Goal: Task Accomplishment & Management: Complete application form

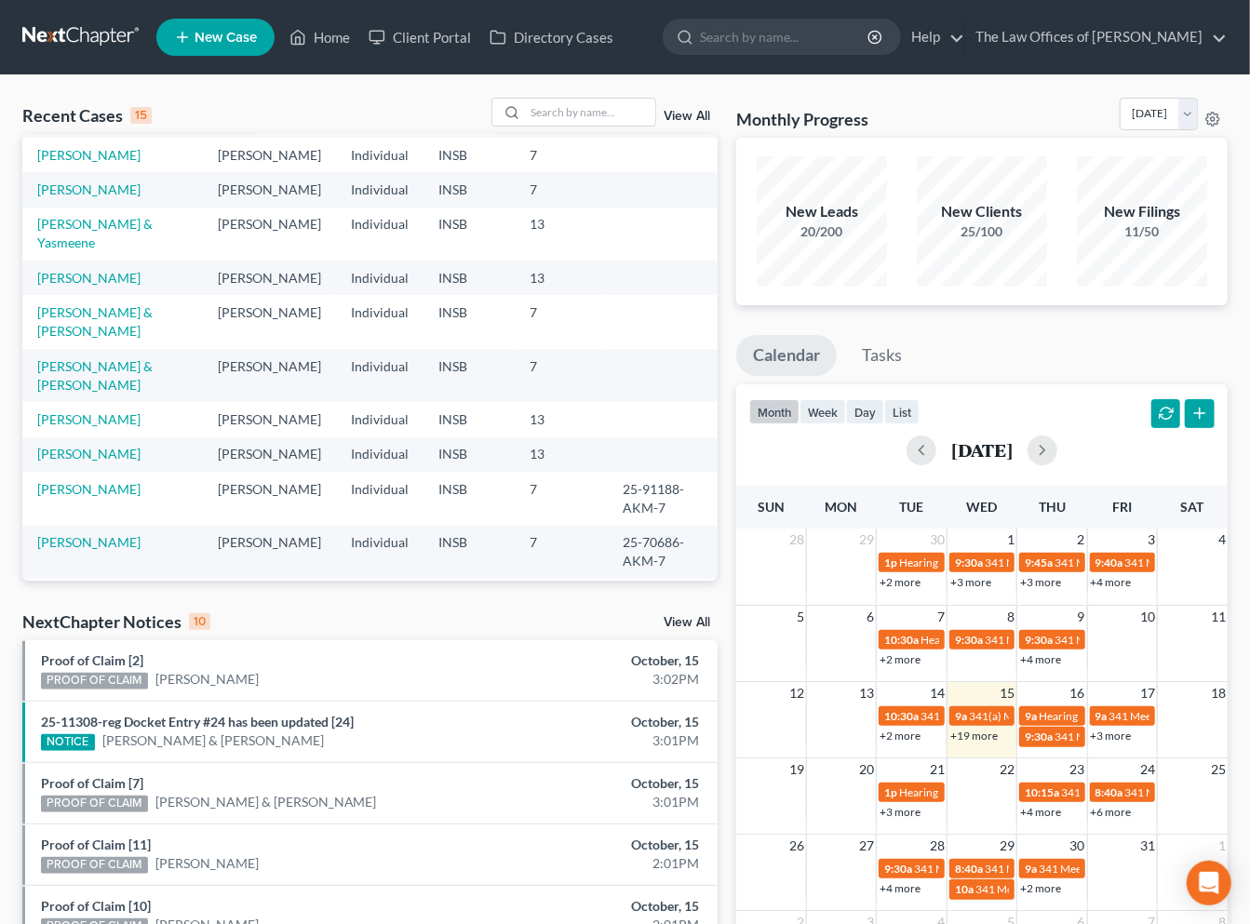
scroll to position [137, 0]
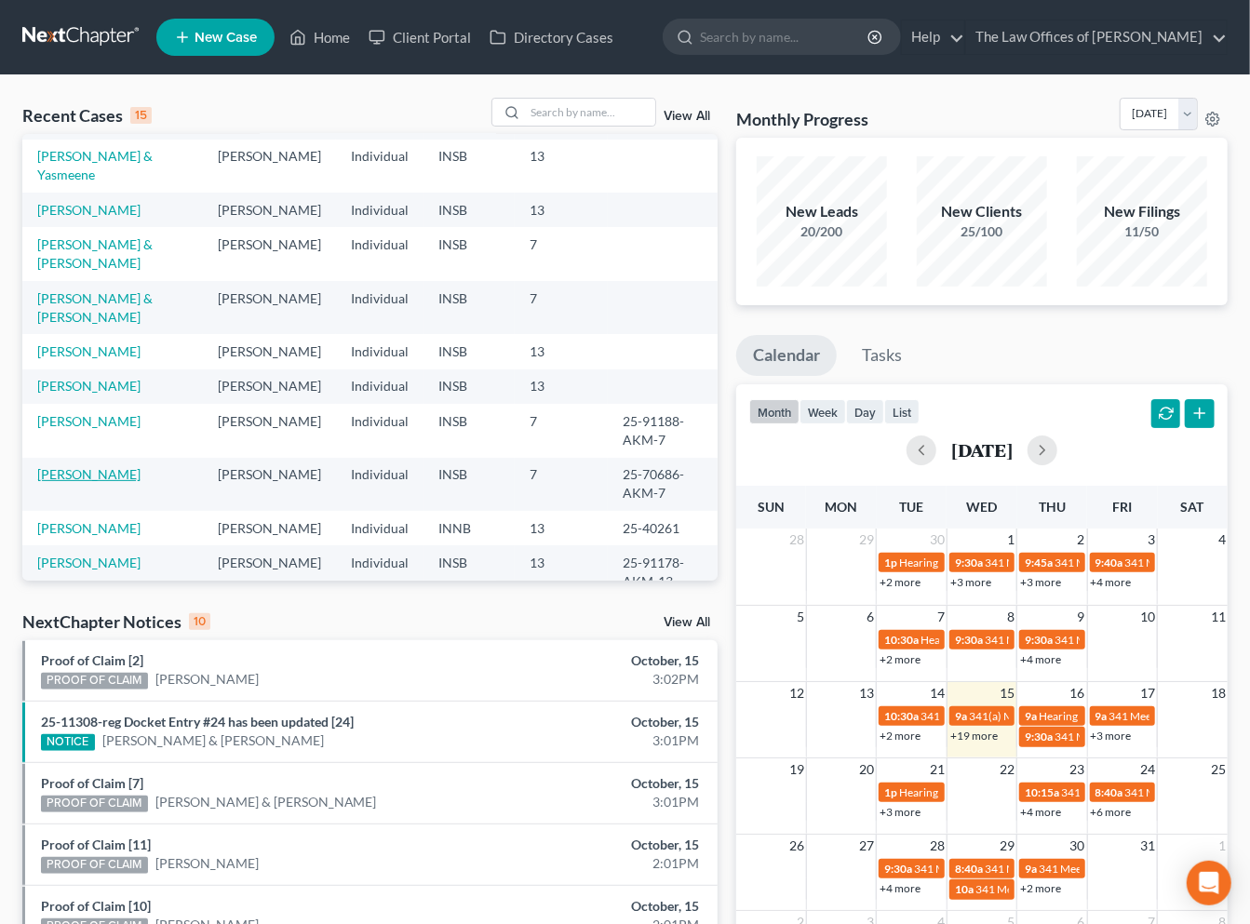
click at [114, 466] on link "[PERSON_NAME]" at bounding box center [88, 474] width 103 height 16
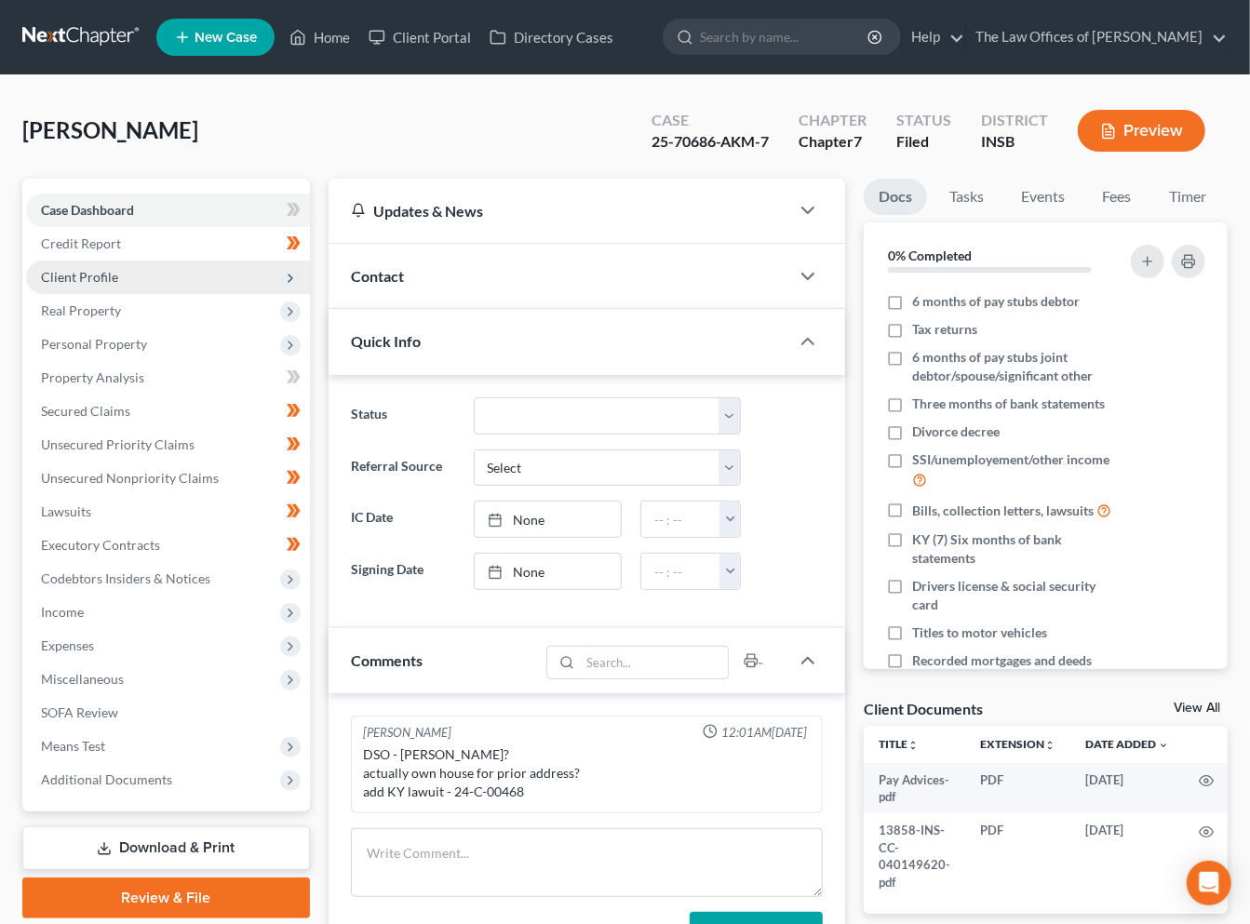
click at [94, 277] on span "Client Profile" at bounding box center [79, 277] width 77 height 16
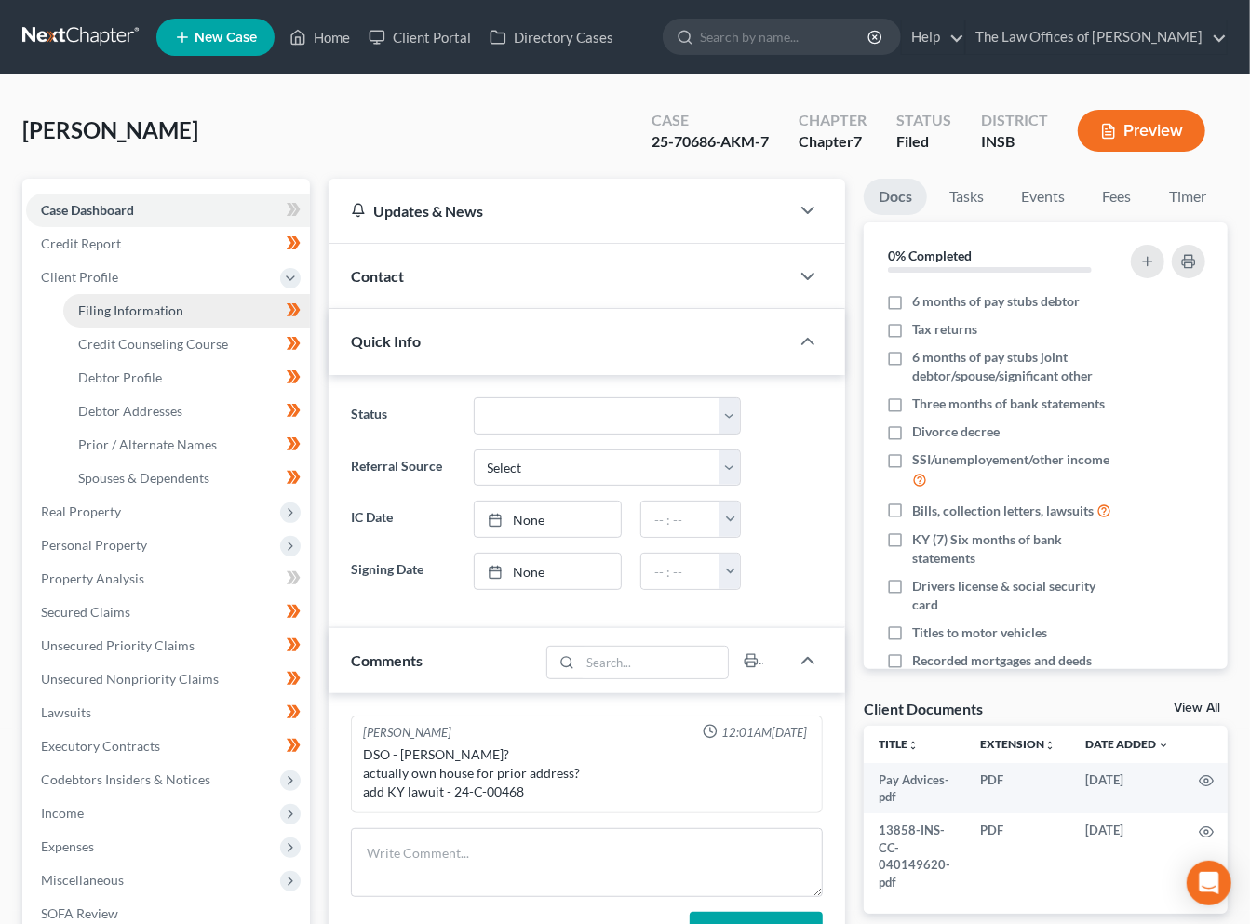
click at [107, 317] on span "Filing Information" at bounding box center [130, 311] width 105 height 16
select select "1"
select select "0"
select select "15"
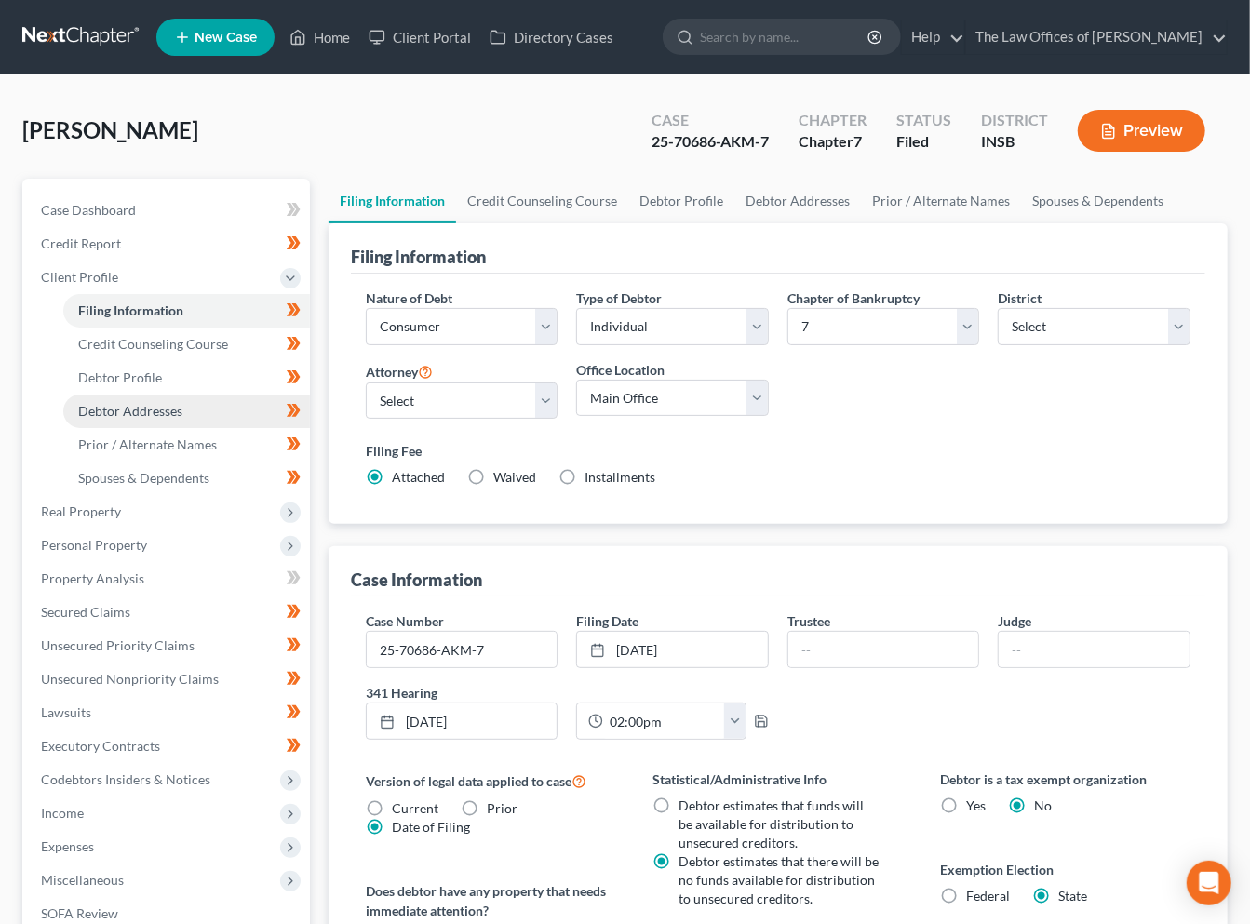
click at [140, 415] on span "Debtor Addresses" at bounding box center [130, 411] width 104 height 16
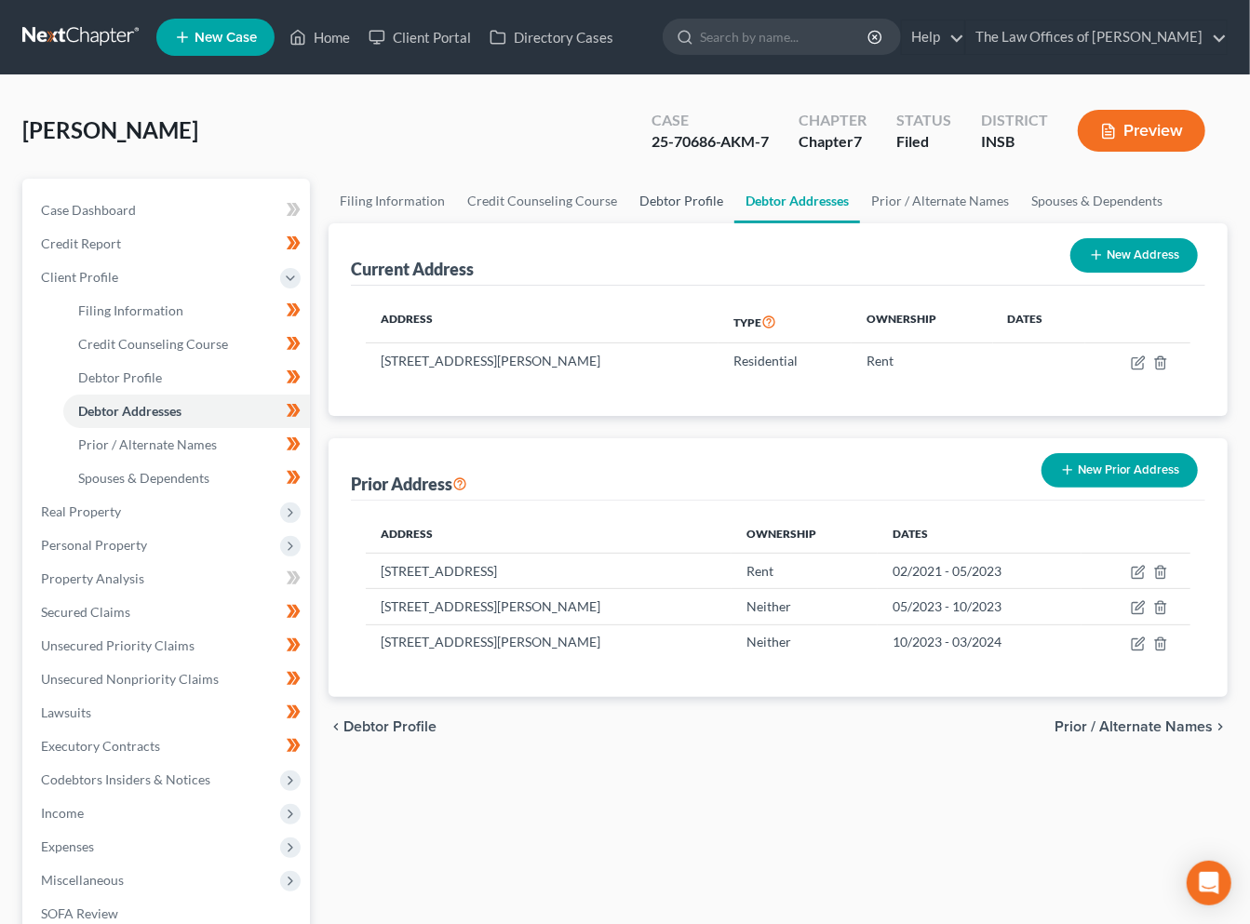
click at [705, 189] on link "Debtor Profile" at bounding box center [681, 201] width 106 height 45
select select "3"
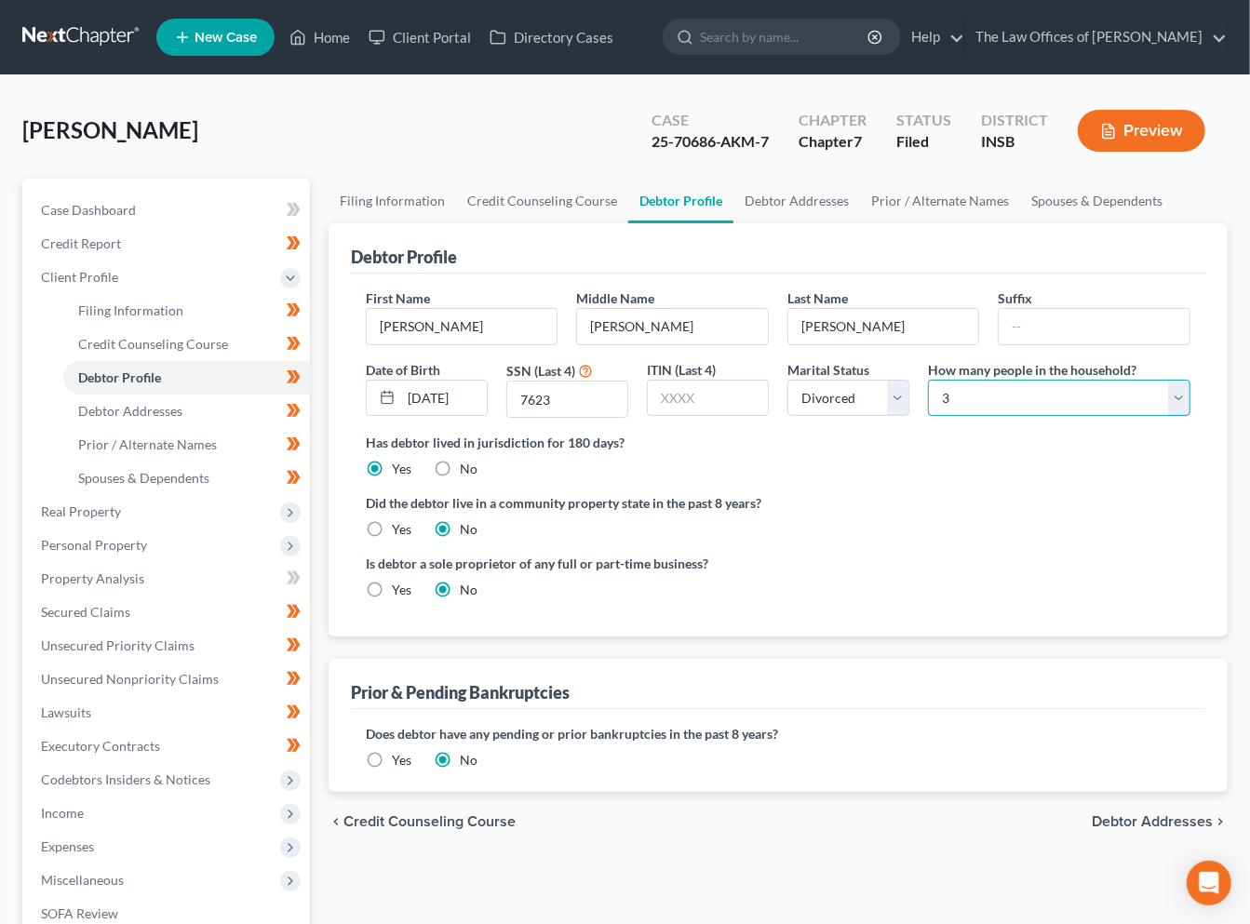
click at [1007, 405] on select "Select 1 2 3 4 5 6 7 8 9 10 11 12 13 14 15 16 17 18 19 20" at bounding box center [1059, 398] width 263 height 37
select select "3"
click at [928, 380] on select "Select 1 2 3 4 5 6 7 8 9 10 11 12 13 14 15 16 17 18 19 20" at bounding box center [1059, 398] width 263 height 37
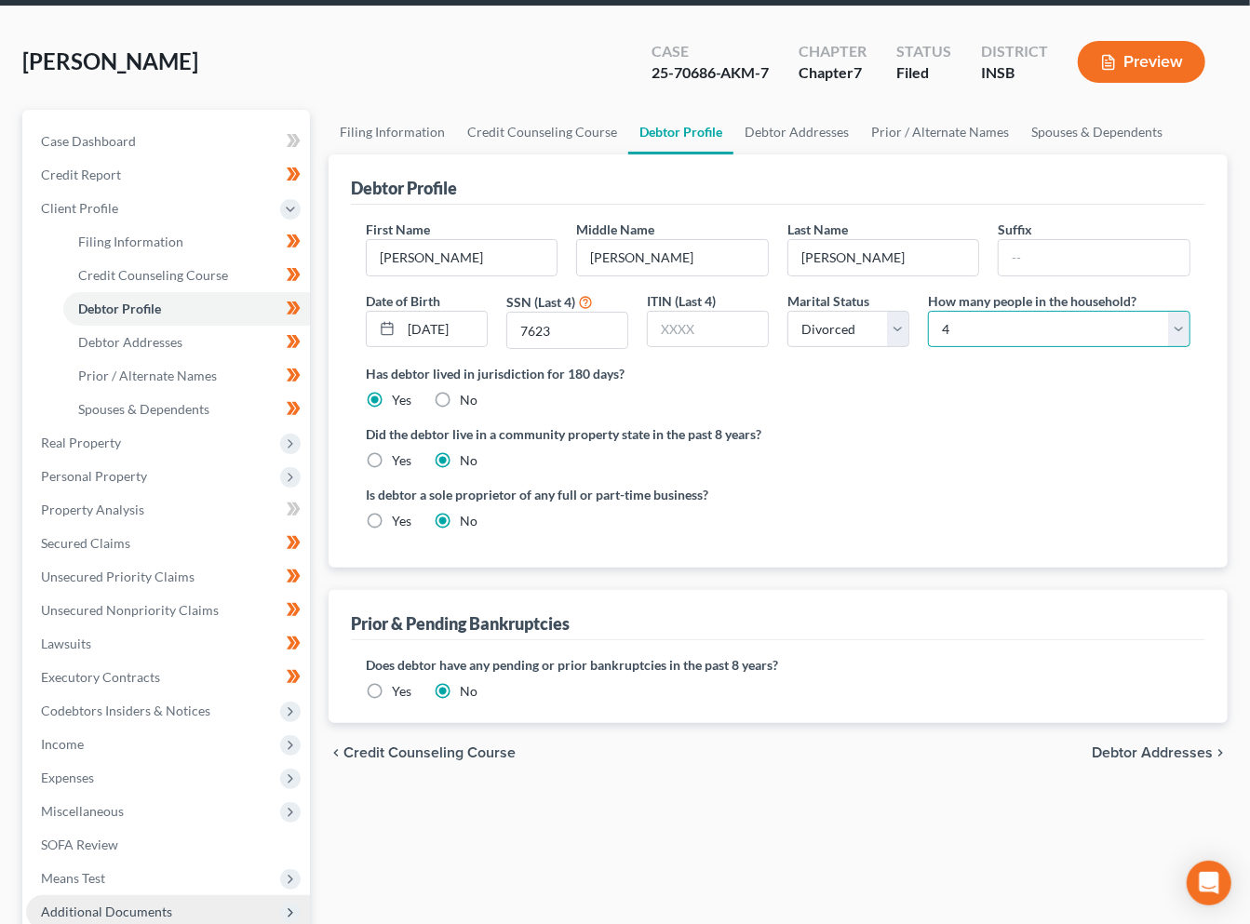
scroll to position [207, 0]
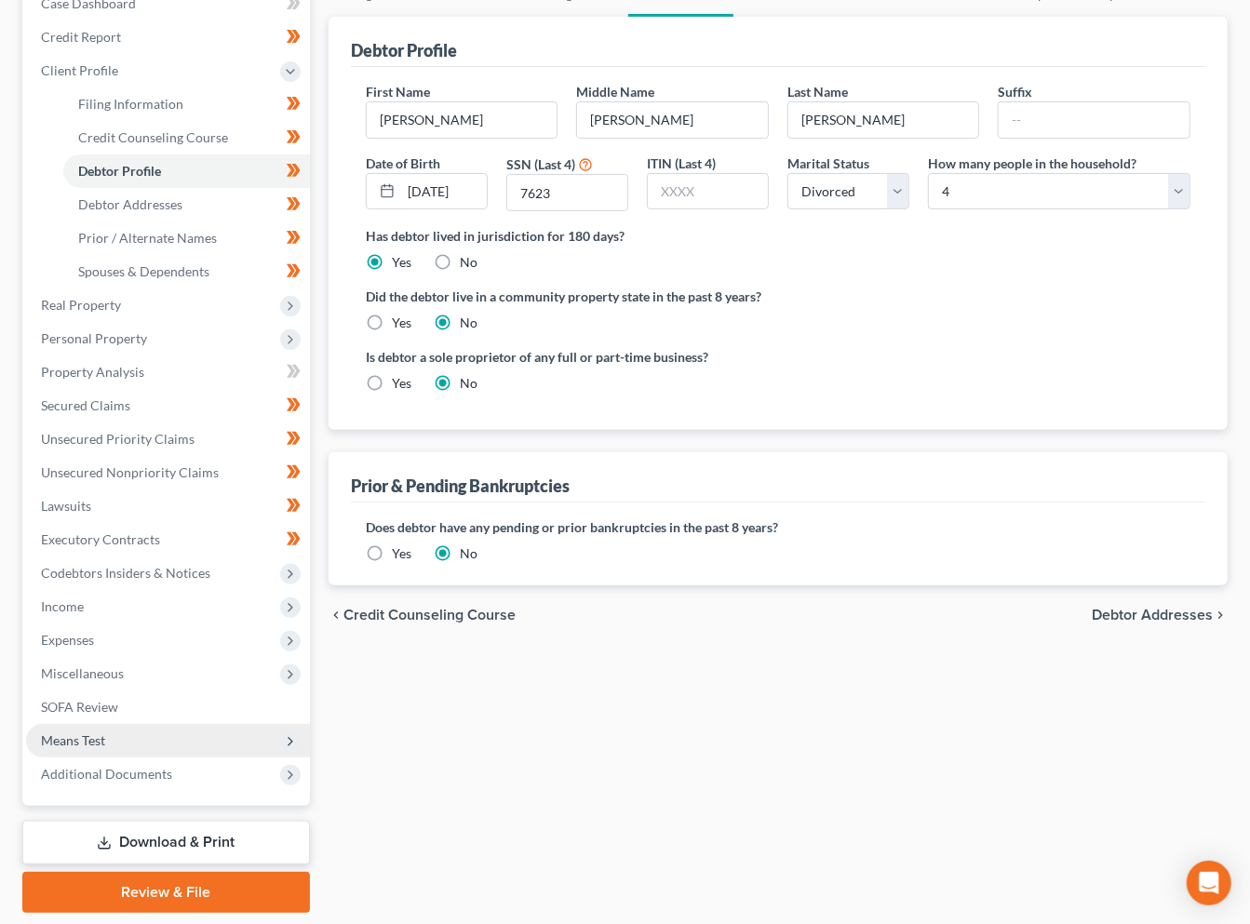
click at [117, 730] on span "Means Test" at bounding box center [168, 741] width 284 height 34
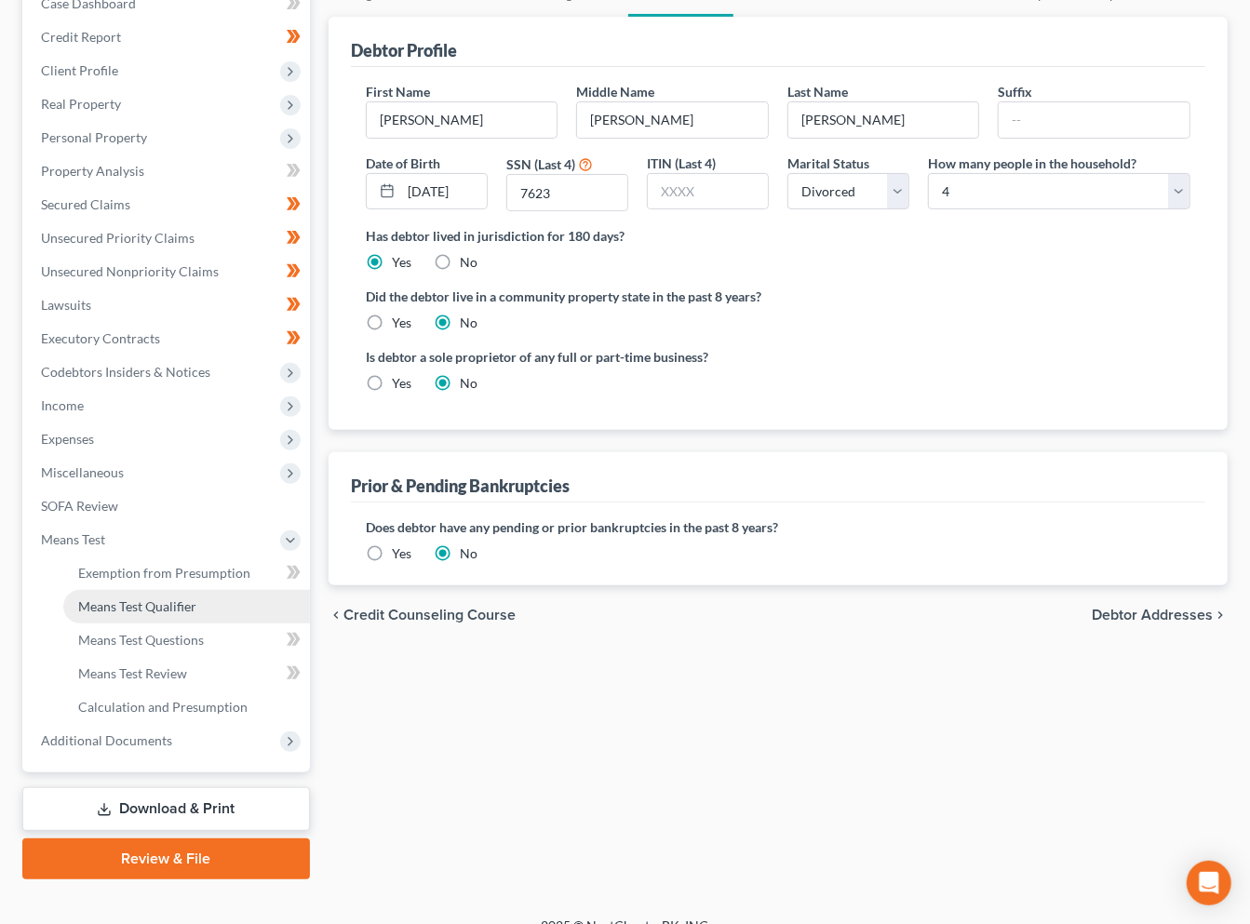
click at [165, 602] on span "Means Test Qualifier" at bounding box center [137, 607] width 118 height 16
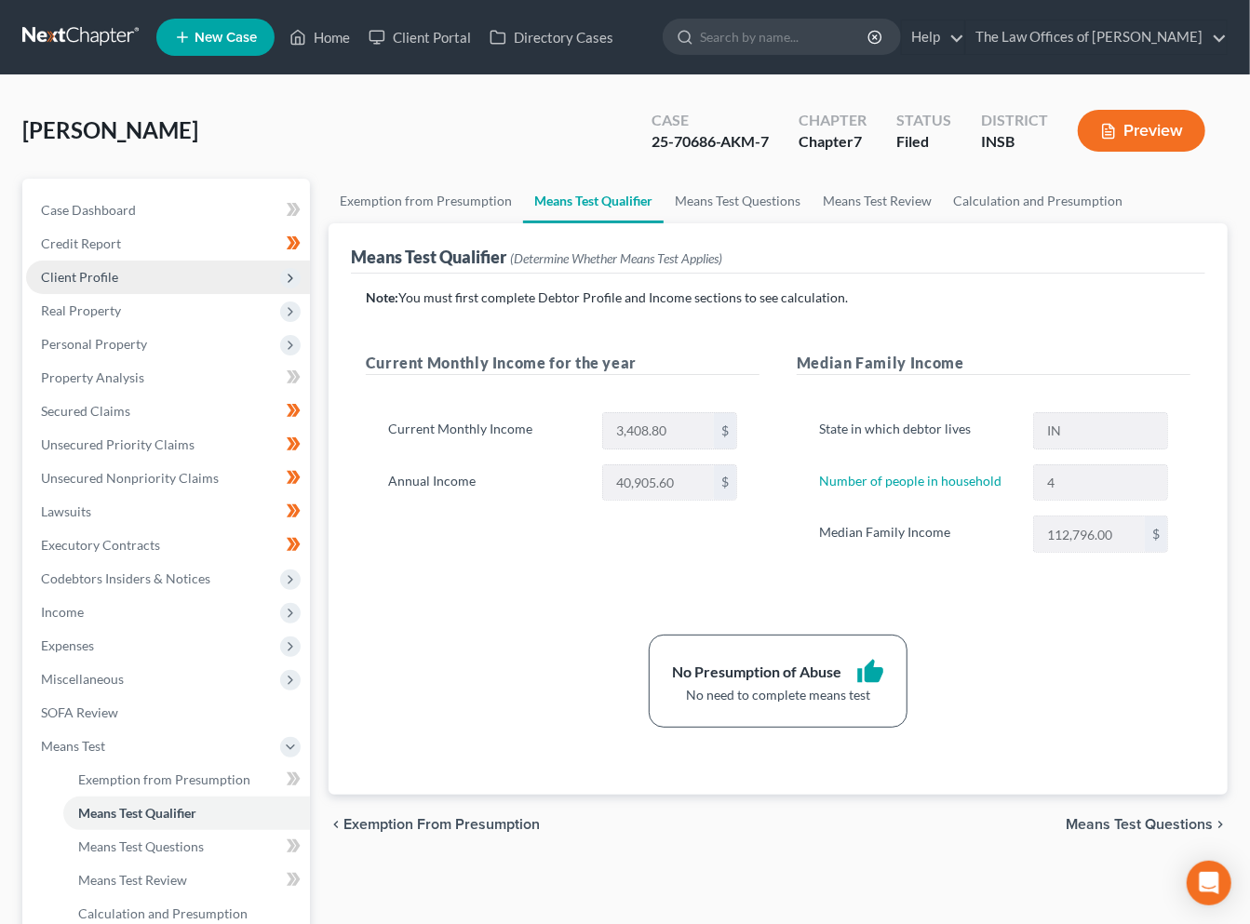
click at [137, 281] on span "Client Profile" at bounding box center [168, 278] width 284 height 34
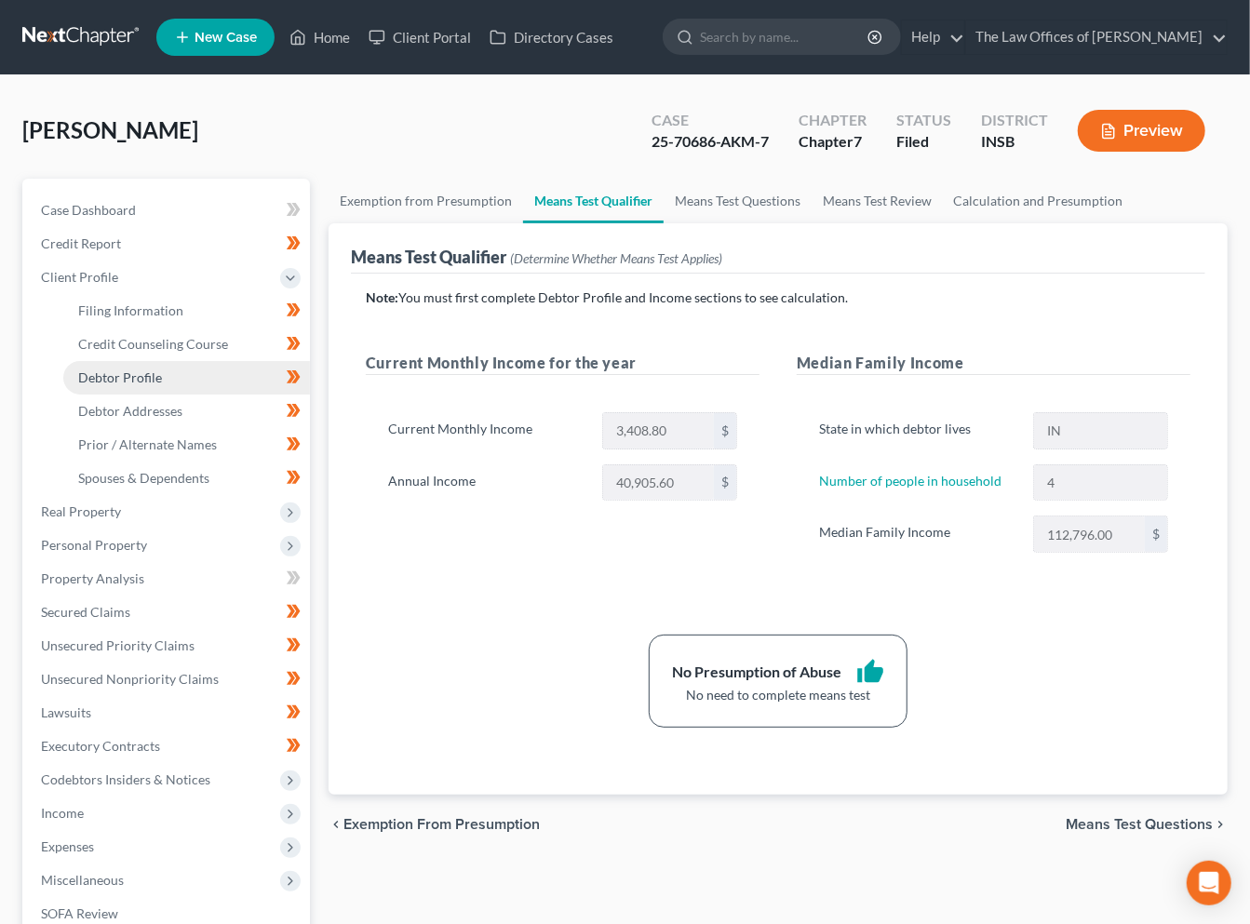
click at [128, 385] on link "Debtor Profile" at bounding box center [186, 378] width 247 height 34
select select "3"
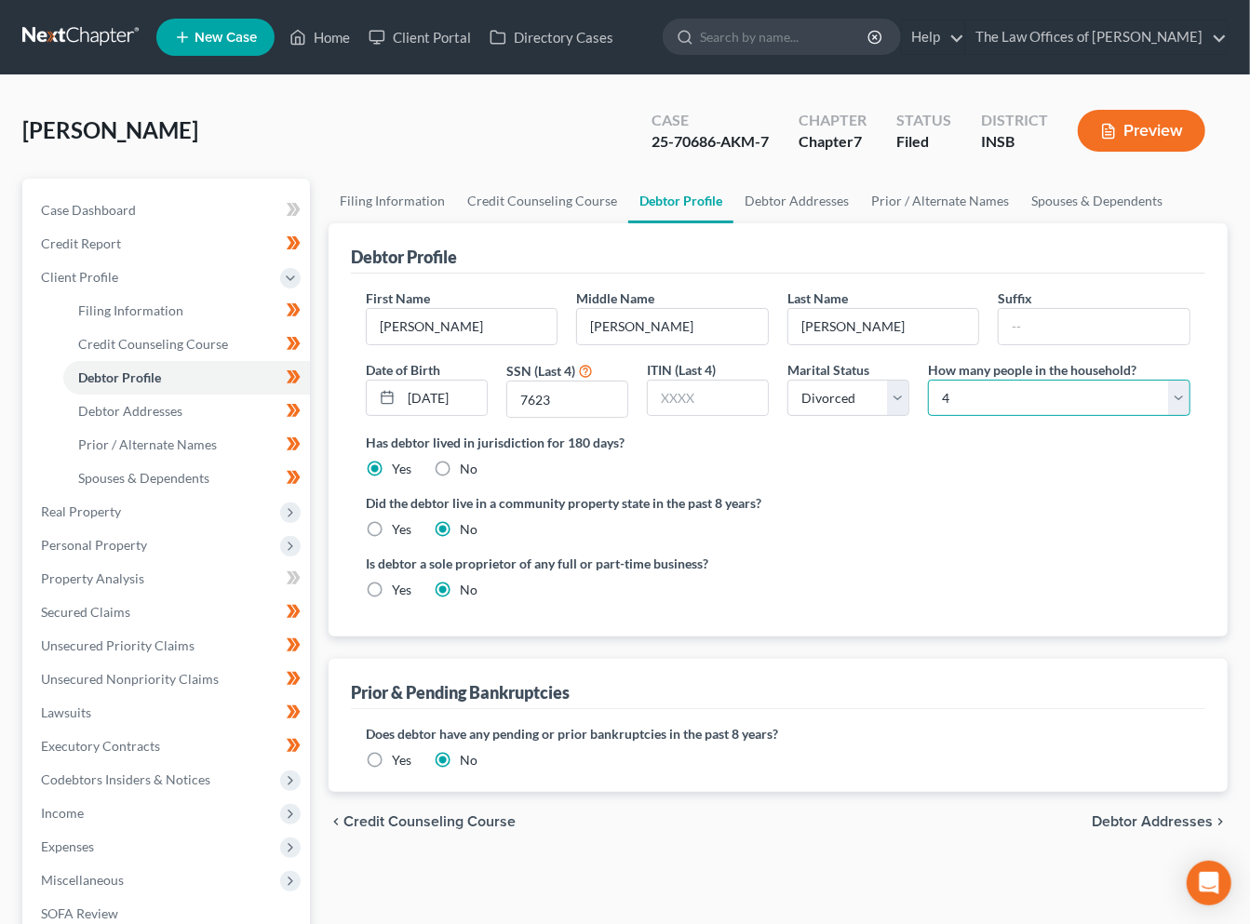
click at [959, 392] on select "Select 1 2 3 4 5 6 7 8 9 10 11 12 13 14 15 16 17 18 19 20" at bounding box center [1059, 398] width 263 height 37
select select "2"
click at [928, 380] on select "Select 1 2 3 4 5 6 7 8 9 10 11 12 13 14 15 16 17 18 19 20" at bounding box center [1059, 398] width 263 height 37
click at [86, 42] on link at bounding box center [81, 37] width 119 height 34
